Goal: Communication & Community: Ask a question

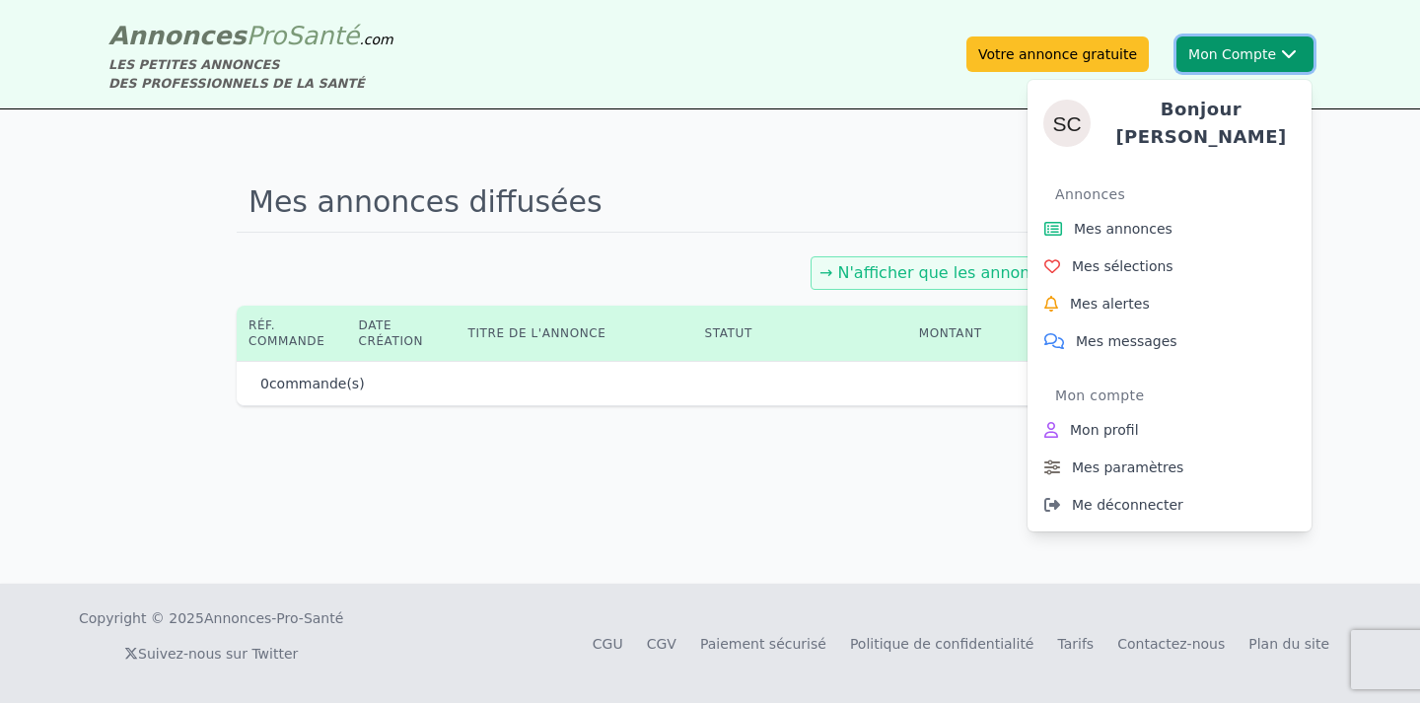
click at [1226, 60] on button "Mon Compte Bonjour [PERSON_NAME] annonces Mes sélections Mes alertes Mes messag…" at bounding box center [1245, 54] width 137 height 36
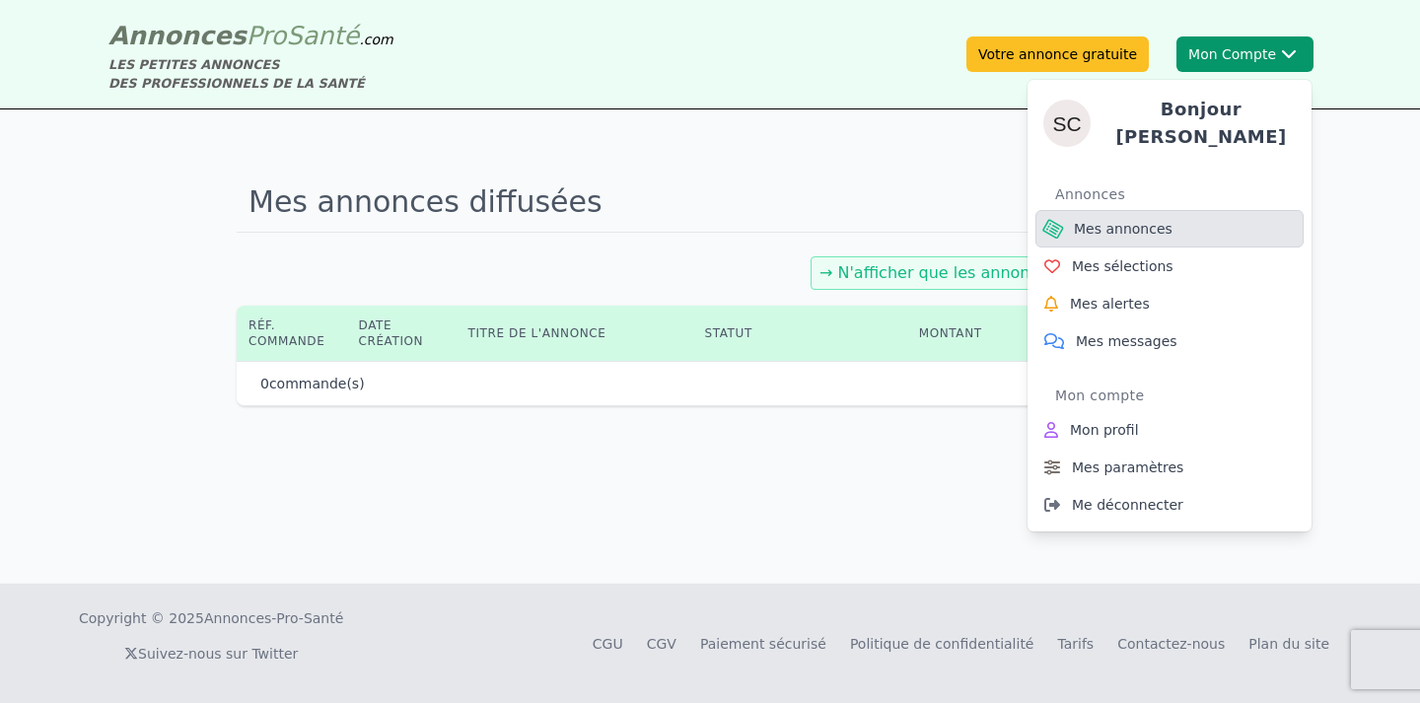
click at [1109, 223] on span "Mes annonces" at bounding box center [1123, 229] width 99 height 20
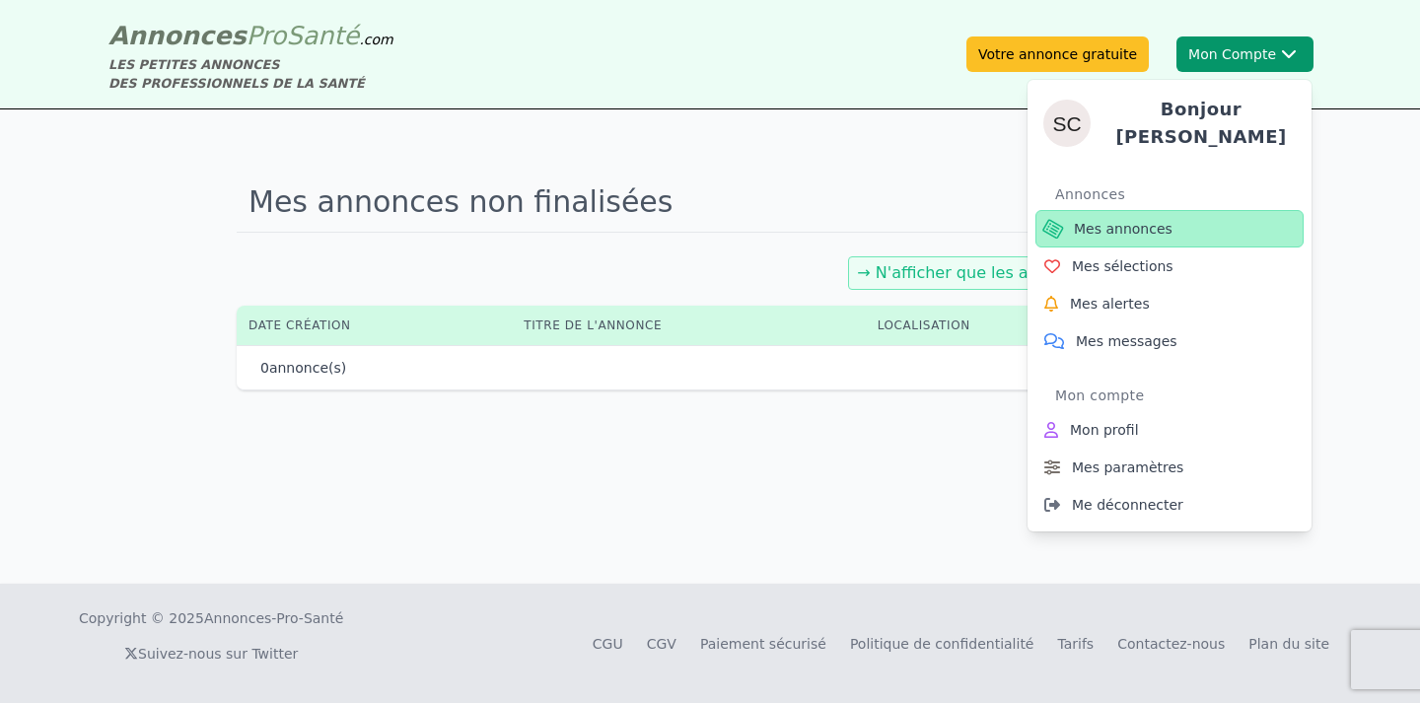
click at [1109, 223] on span "Mes annonces" at bounding box center [1123, 229] width 99 height 20
click at [1110, 223] on span "Mes annonces" at bounding box center [1123, 229] width 99 height 20
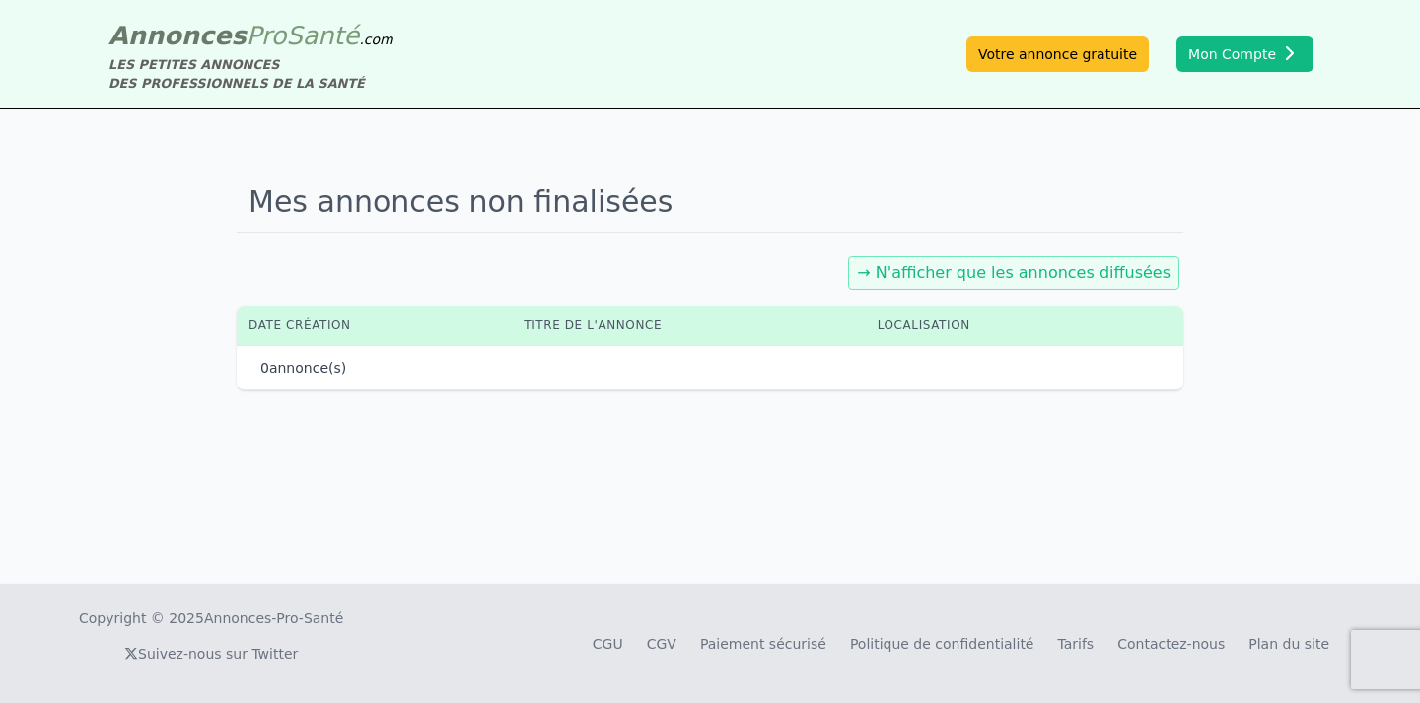
click at [1102, 271] on link "→ N'afficher que les annonces diffusées" at bounding box center [1014, 272] width 314 height 19
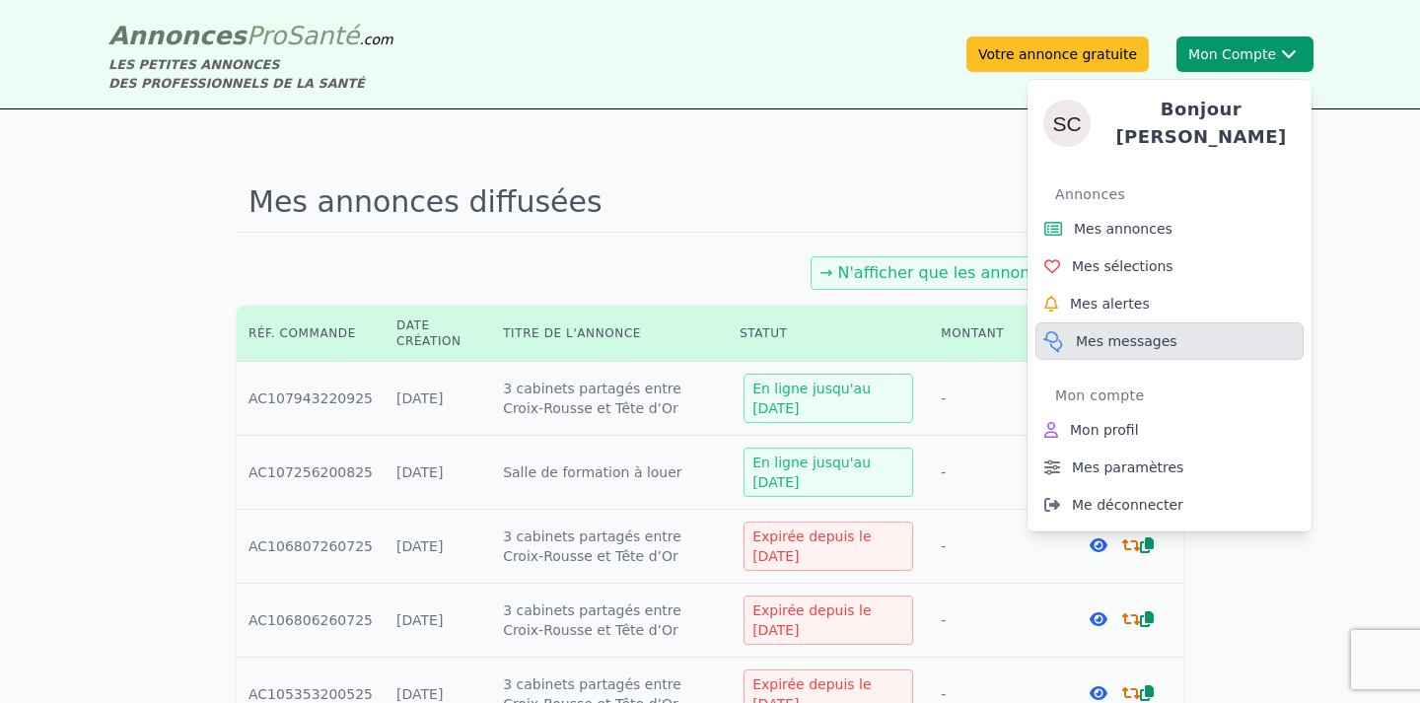
click at [1158, 331] on span "Mes messages" at bounding box center [1127, 341] width 102 height 20
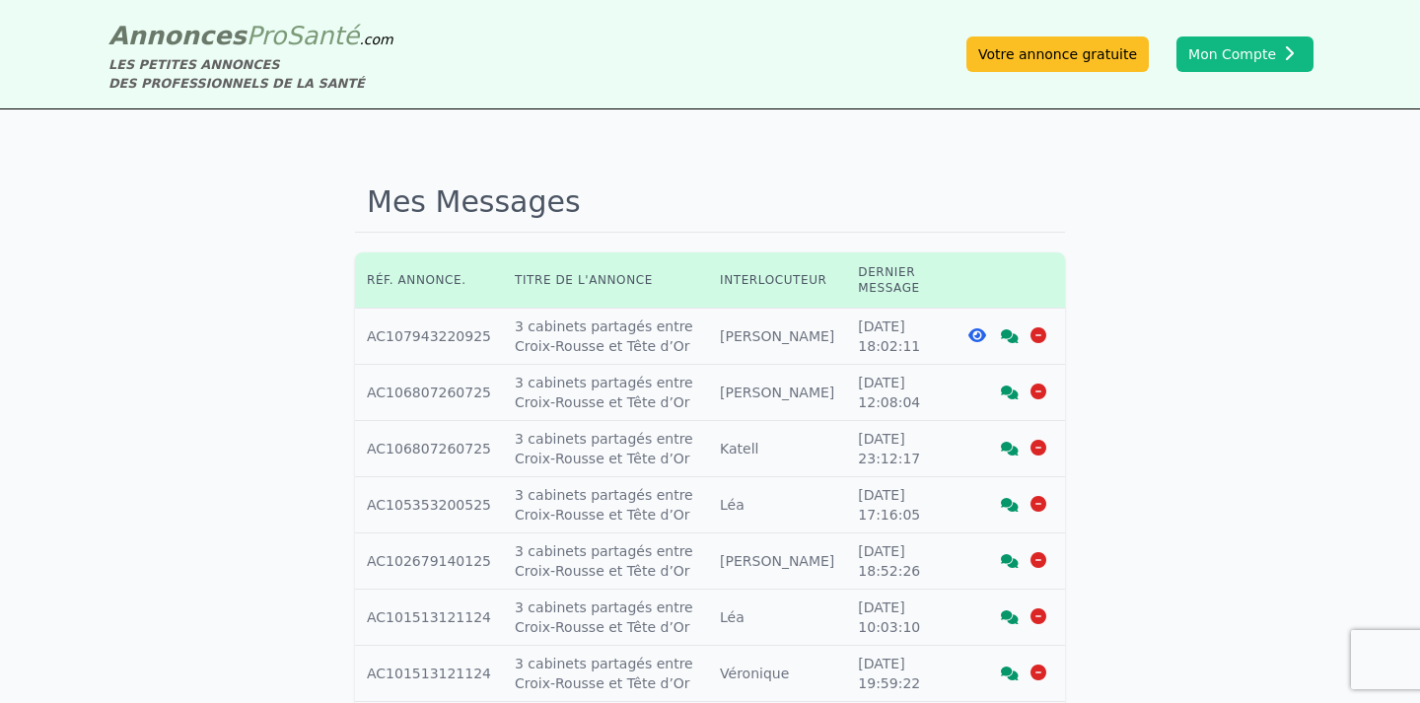
click at [975, 335] on icon at bounding box center [977, 335] width 18 height 16
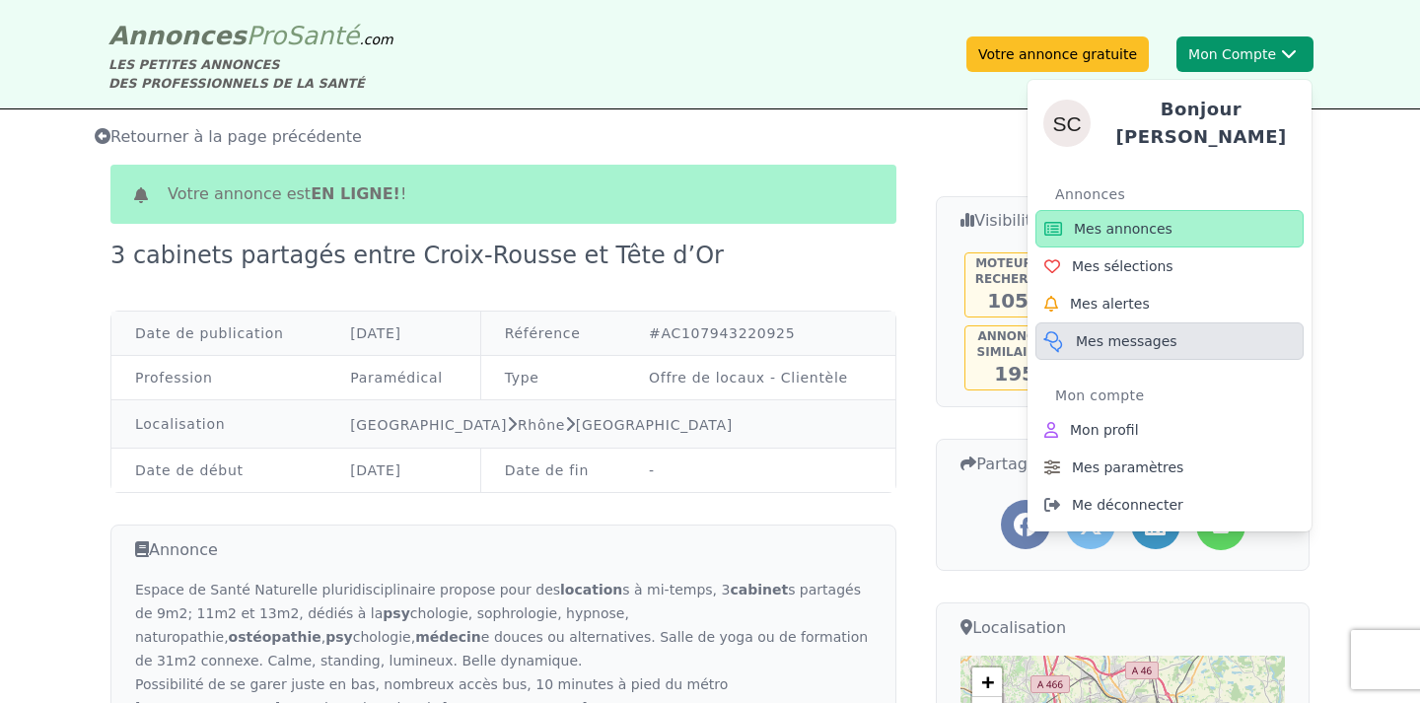
click at [1130, 341] on span "Mes messages" at bounding box center [1127, 341] width 102 height 20
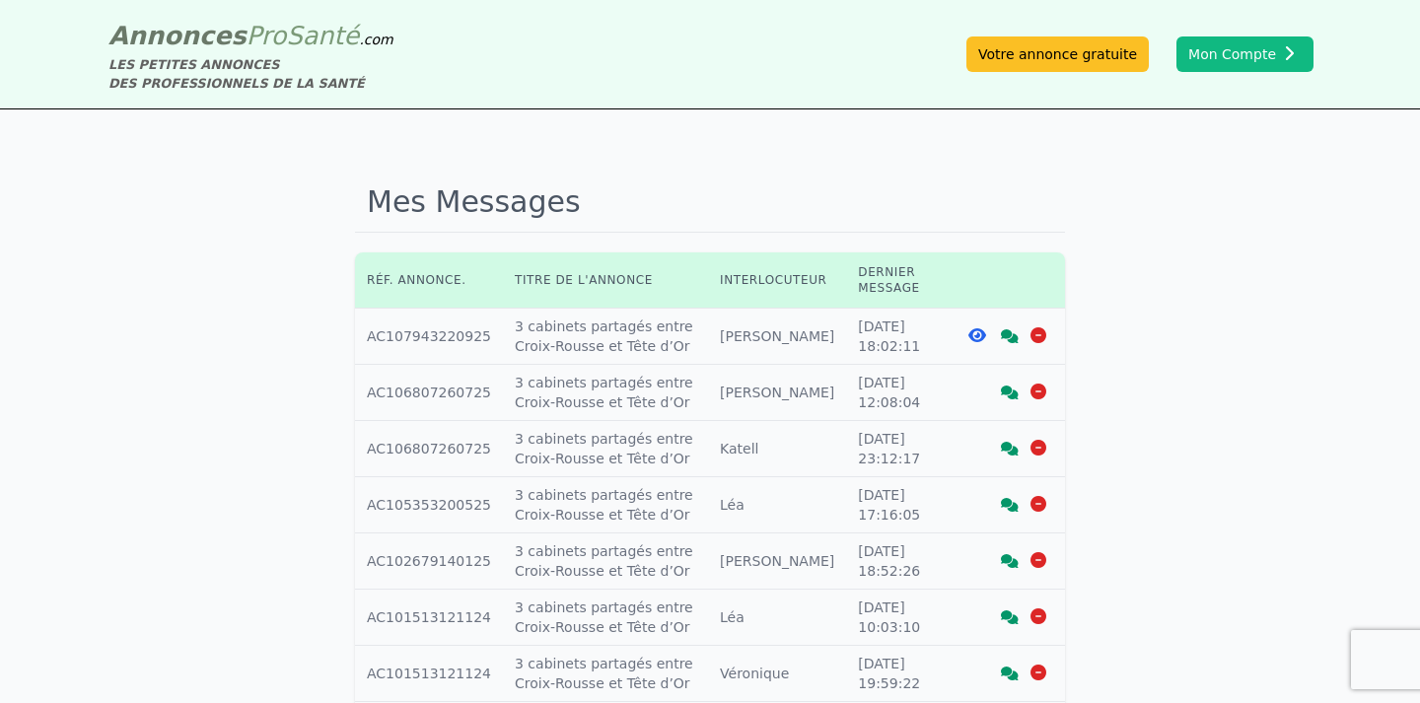
click at [1010, 332] on icon at bounding box center [1010, 336] width 18 height 14
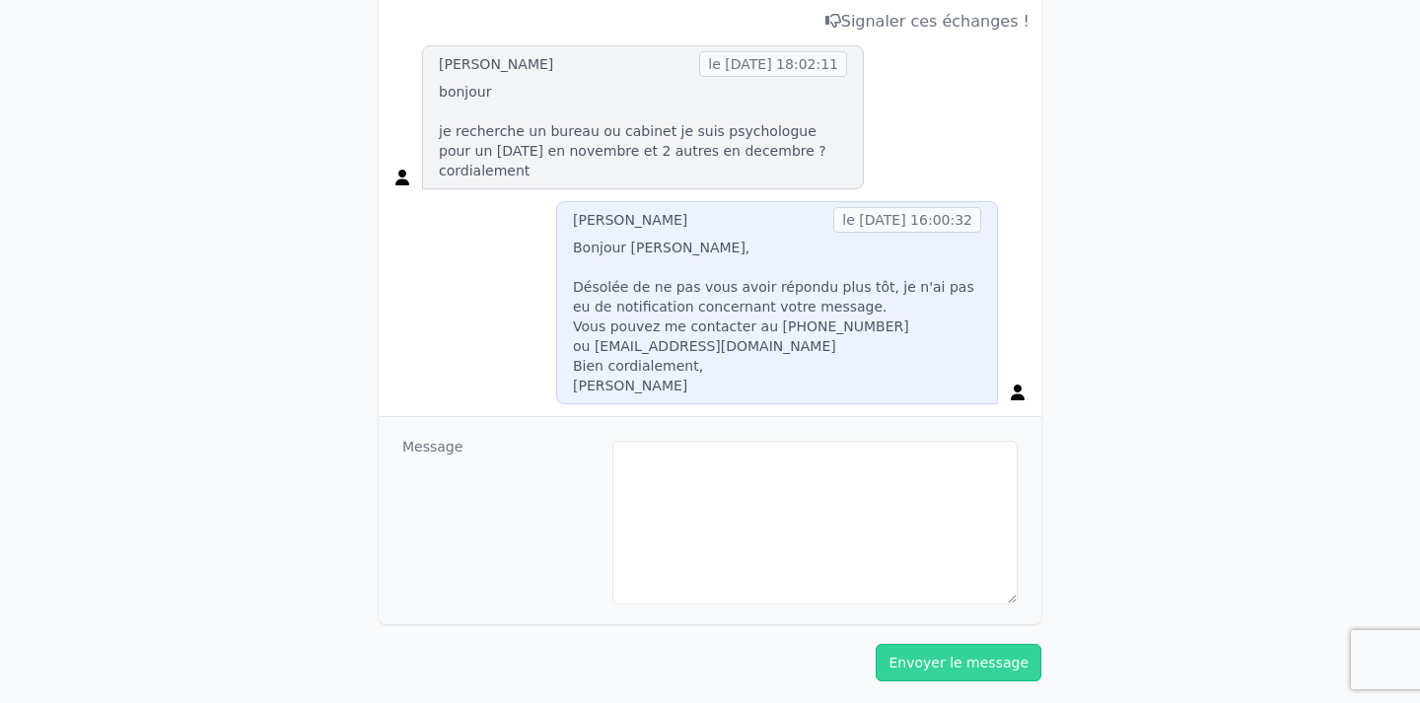
scroll to position [380, 0]
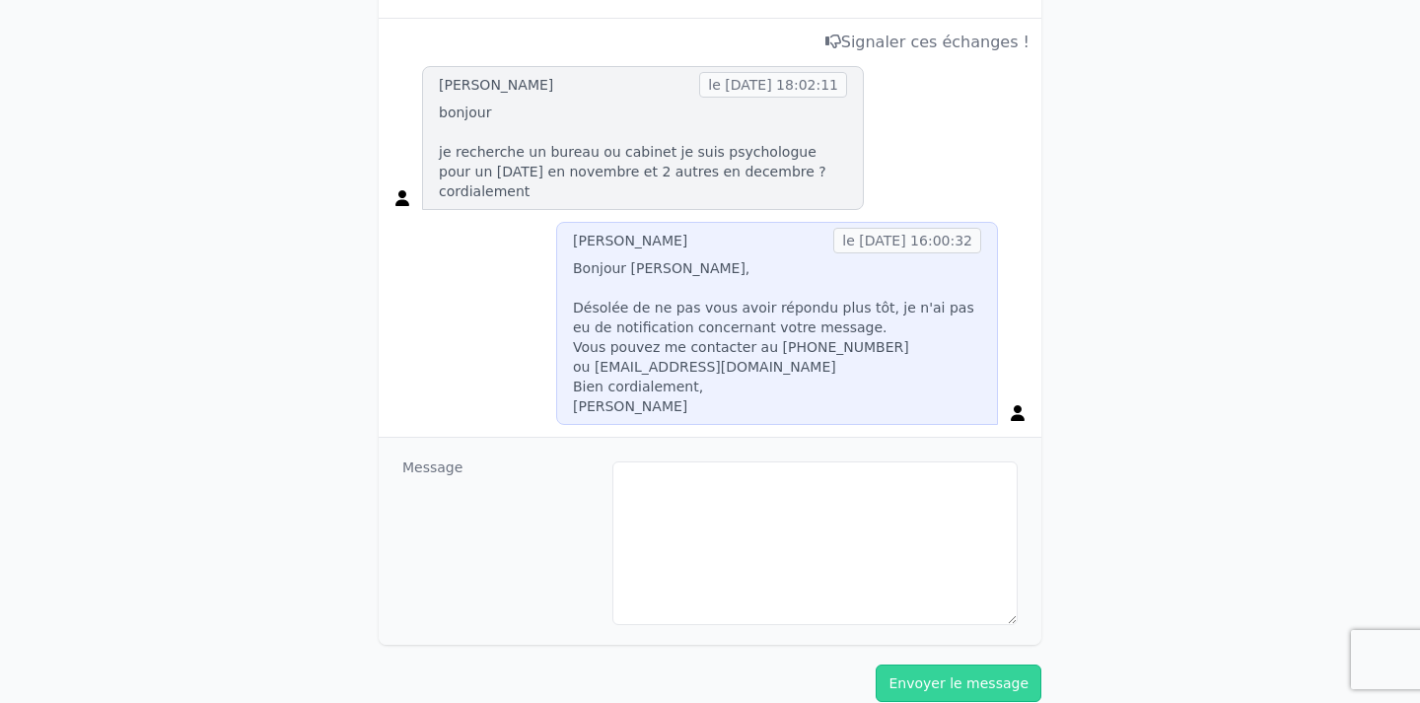
click at [404, 190] on icon at bounding box center [402, 198] width 14 height 16
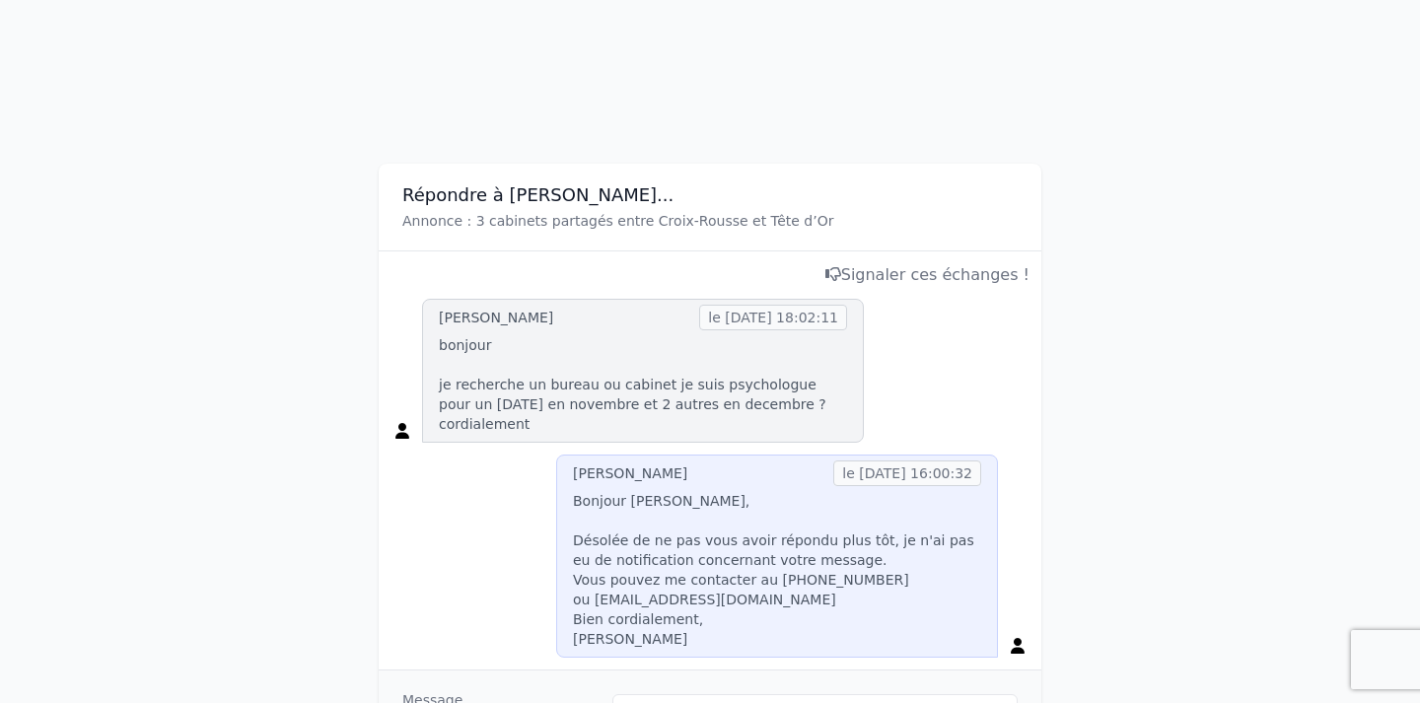
scroll to position [158, 0]
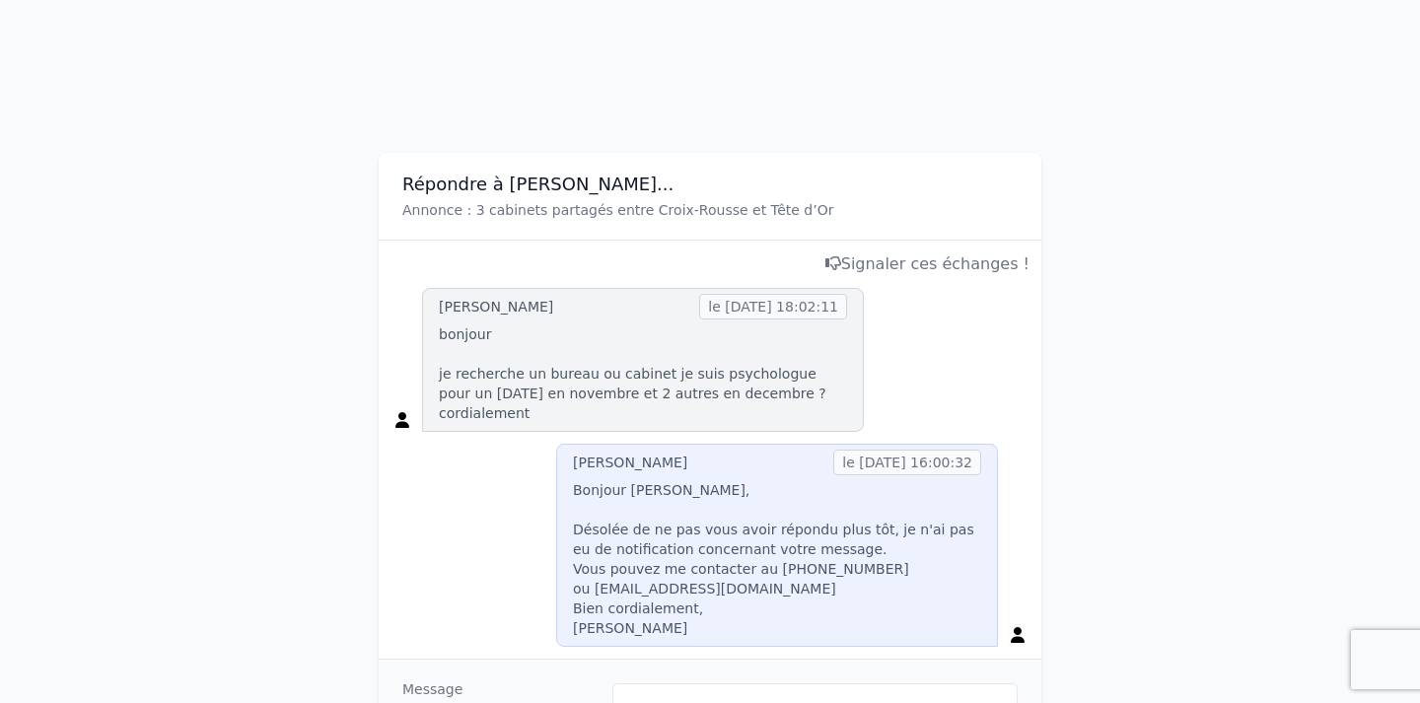
click at [598, 397] on p "bonjour je recherche un bureau ou cabinet je suis psychologue pour un [DATE] en…" at bounding box center [643, 373] width 408 height 99
